Goal: Find specific page/section: Find specific page/section

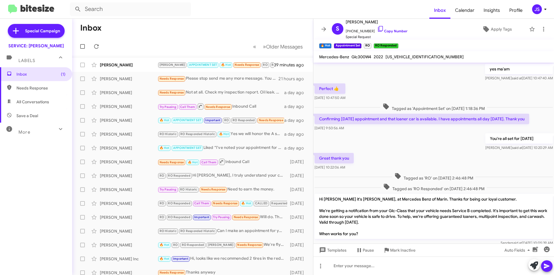
scroll to position [271, 0]
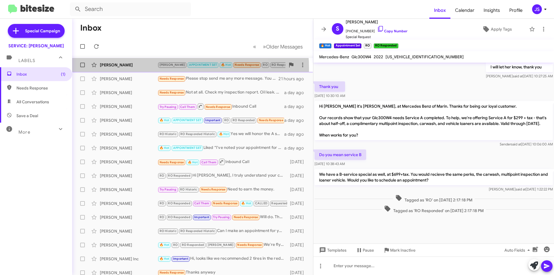
click at [142, 69] on div "Susan Robinson RAUL APPOINTMENT SET 🔥 Hot Needs Response RO RO Responded Hi Oma…" at bounding box center [193, 65] width 232 height 12
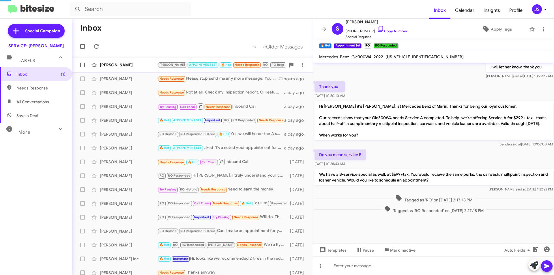
scroll to position [115, 0]
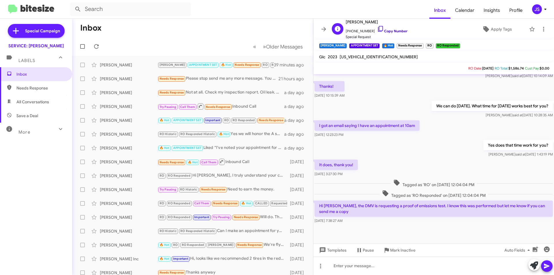
click at [377, 28] on icon at bounding box center [380, 28] width 7 height 7
click at [24, 98] on span "All Conversations" at bounding box center [36, 102] width 72 height 14
type input "in:all-conversations"
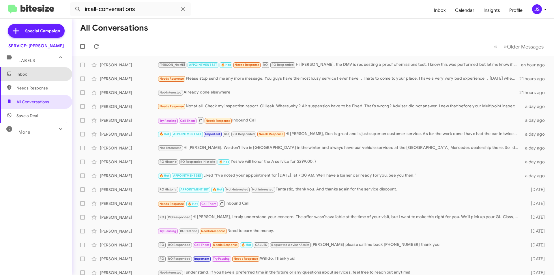
click at [44, 78] on span "Inbox" at bounding box center [36, 74] width 72 height 14
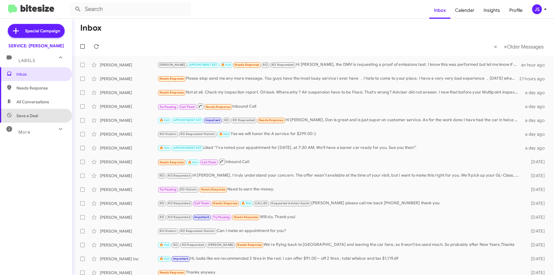
click at [41, 116] on span "Save a Deal" at bounding box center [36, 116] width 72 height 14
type input "in:not-interested"
